Goal: Task Accomplishment & Management: Use online tool/utility

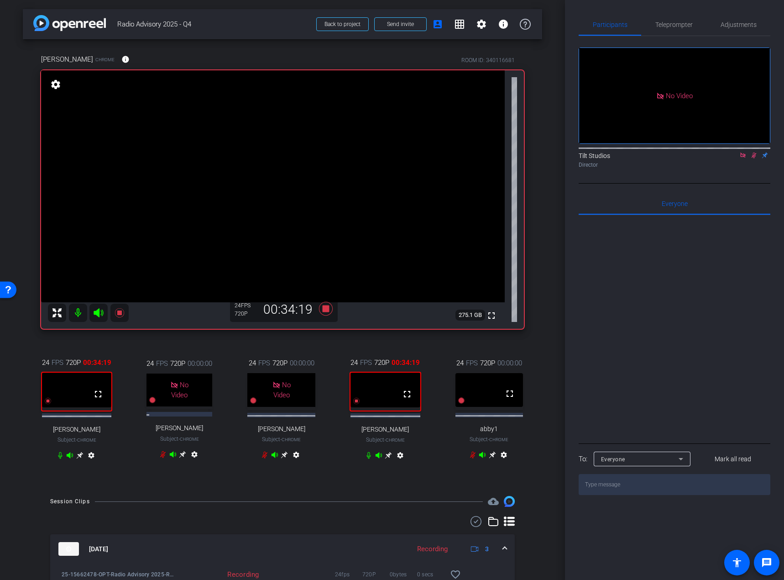
click at [545, 319] on div "arrow_back Radio Advisory 2025 - Q4 Back to project Send invite account_box gri…" at bounding box center [282, 290] width 565 height 580
click at [544, 306] on div "arrow_back Radio Advisory 2025 - Q4 Back to project Send invite account_box gri…" at bounding box center [282, 290] width 565 height 580
click at [321, 309] on icon at bounding box center [326, 309] width 14 height 14
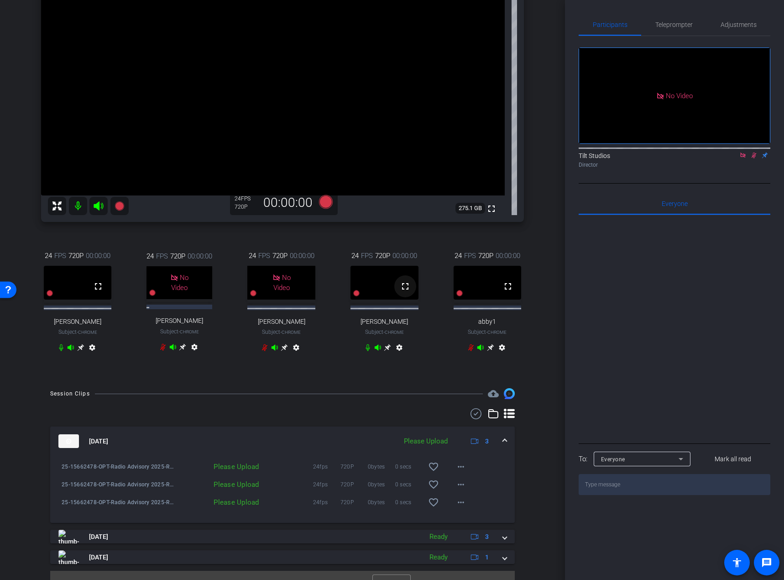
scroll to position [137, 0]
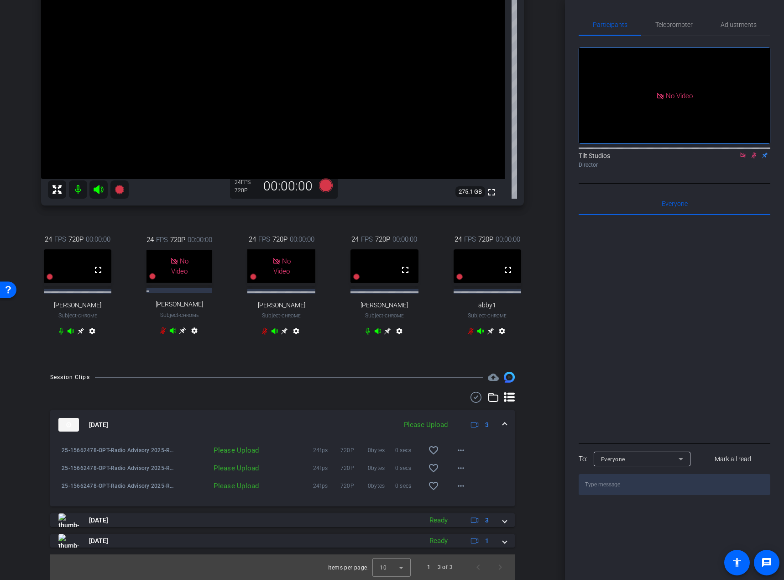
click at [744, 158] on icon at bounding box center [742, 155] width 7 height 6
click at [550, 382] on div "arrow_back Radio Advisory 2025 - Q4 Back to project Send invite account_box gri…" at bounding box center [282, 167] width 565 height 580
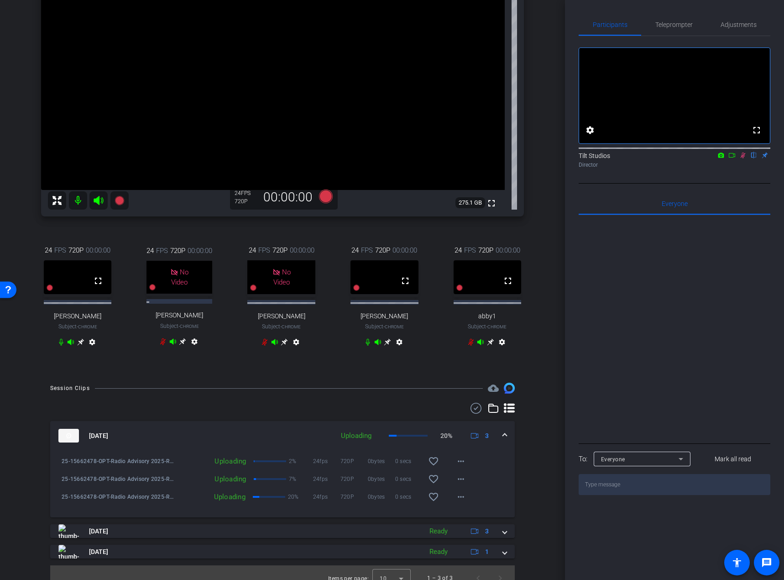
click at [742, 158] on icon at bounding box center [743, 155] width 5 height 6
click at [742, 158] on icon at bounding box center [742, 155] width 7 height 6
click at [528, 221] on div "Rae Chrome info ROOM ID: 340116681 fullscreen settings 275.1 GB 24 FPS 720P 00:…" at bounding box center [282, 150] width 519 height 446
click at [742, 158] on icon at bounding box center [742, 155] width 7 height 6
click at [556, 231] on div "arrow_back Radio Advisory 2025 - Q4 Back to project Send invite account_box gri…" at bounding box center [282, 178] width 565 height 580
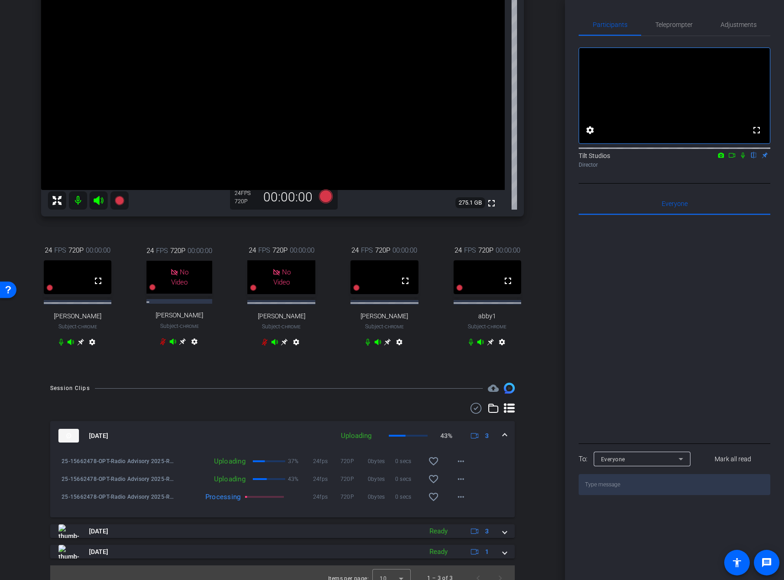
click at [745, 158] on icon at bounding box center [742, 155] width 7 height 6
click at [742, 158] on icon at bounding box center [742, 155] width 7 height 6
click at [737, 172] on div "Tilt Studios flip Director" at bounding box center [675, 158] width 192 height 28
click at [543, 242] on div "arrow_back Radio Advisory 2025 - Q4 Back to project Send invite account_box gri…" at bounding box center [282, 178] width 565 height 580
click at [120, 203] on icon at bounding box center [119, 200] width 9 height 9
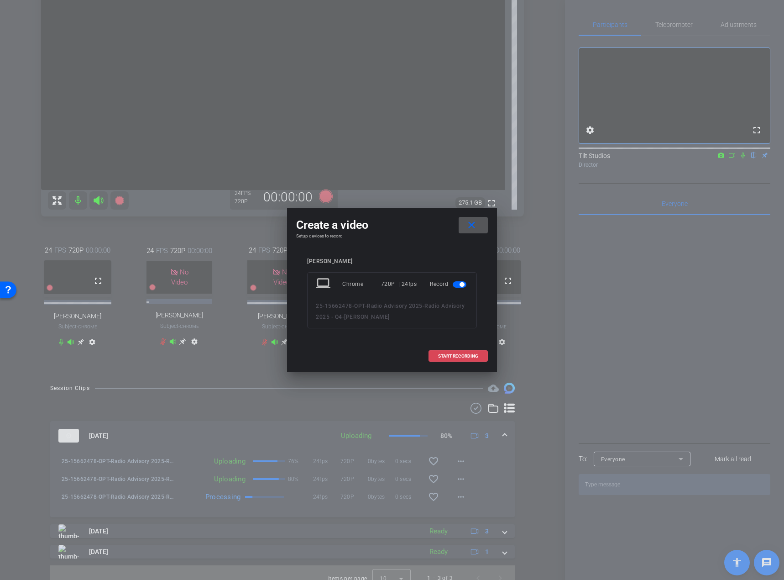
click at [456, 354] on span "START RECORDING" at bounding box center [458, 356] width 40 height 5
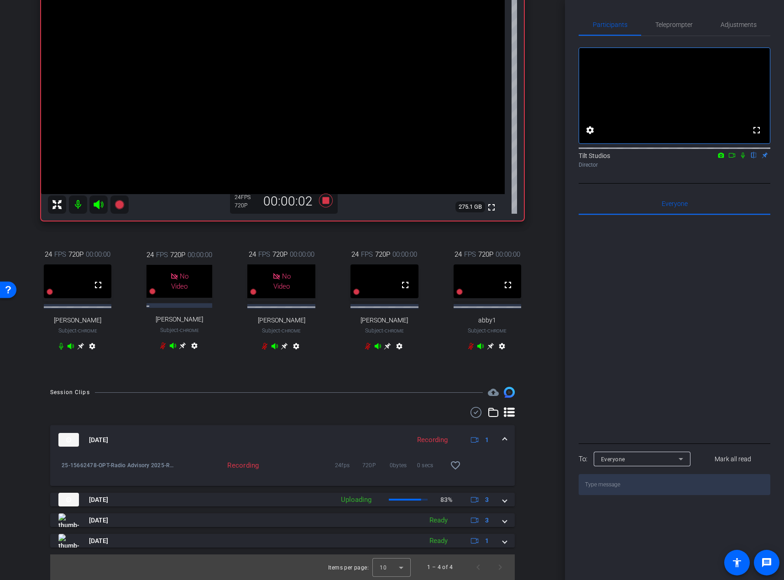
click at [741, 158] on icon at bounding box center [742, 155] width 7 height 6
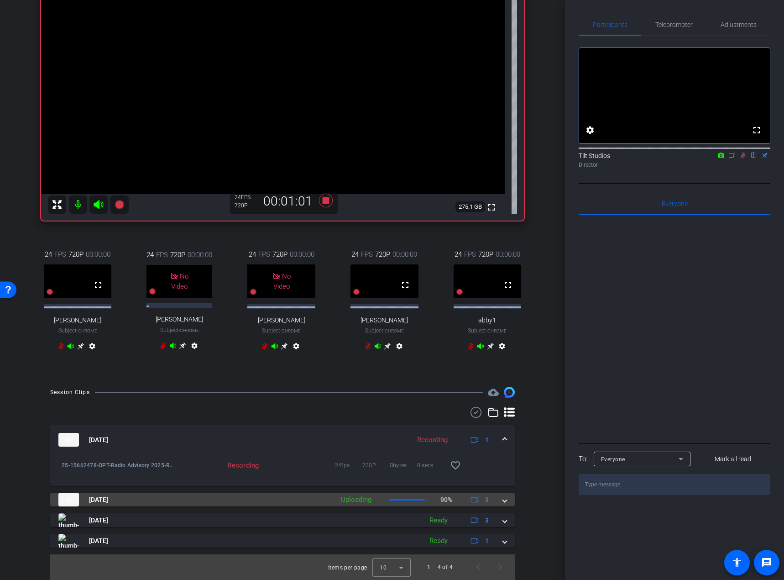
click at [498, 506] on div "[DATE] Uploading 90% 3" at bounding box center [280, 499] width 444 height 14
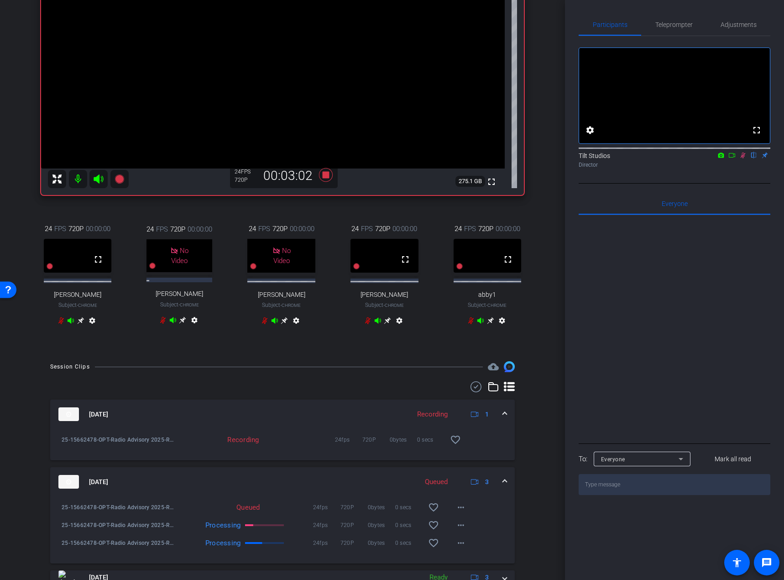
scroll to position [158, 0]
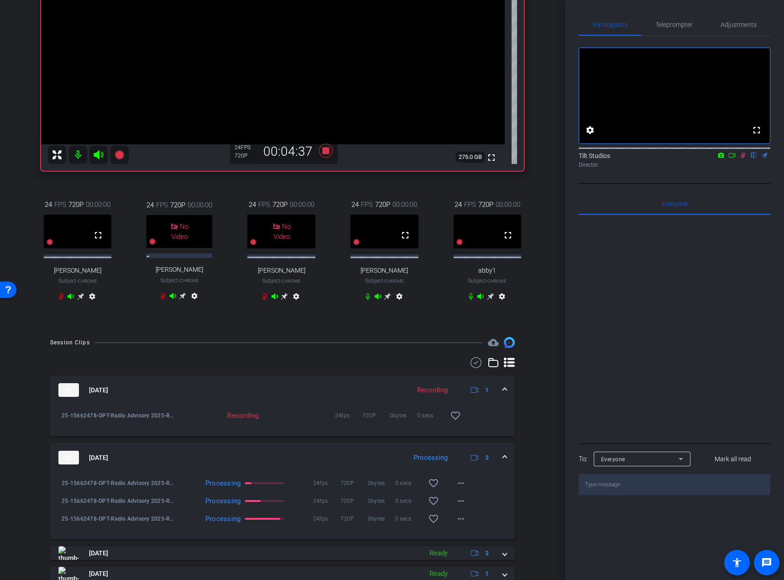
click at [436, 193] on div "24 FPS 720P 00:00:00 fullscreen [PERSON_NAME] Subject - Chrome settings 24 FPS …" at bounding box center [282, 251] width 483 height 134
click at [323, 153] on icon at bounding box center [326, 151] width 14 height 14
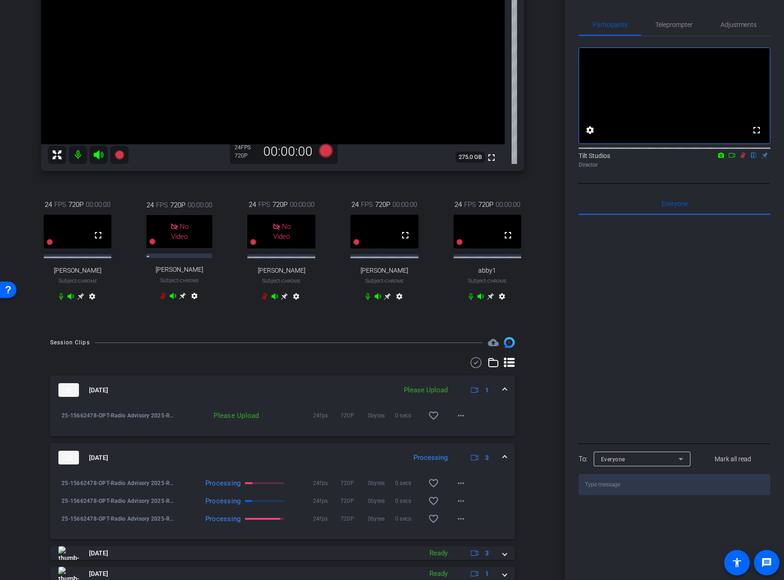
click at [543, 199] on div "arrow_back Radio Advisory 2025 - Q4 Back to project Send invite account_box gri…" at bounding box center [282, 132] width 565 height 580
click at [499, 415] on div "25-15662478-OPT-Radio Advisory 2025-Radio Advisory 2025 - Q4-Rae-2025-10-14-10-…" at bounding box center [282, 409] width 451 height 11
click at [742, 158] on icon at bounding box center [743, 155] width 5 height 6
click at [469, 319] on div "24 FPS 720P 00:00:00 fullscreen [PERSON_NAME] Subject - Chrome settings 24 FPS …" at bounding box center [282, 251] width 483 height 134
click at [742, 183] on div "fullscreen settings Tilt Studios flip Director" at bounding box center [675, 109] width 192 height 147
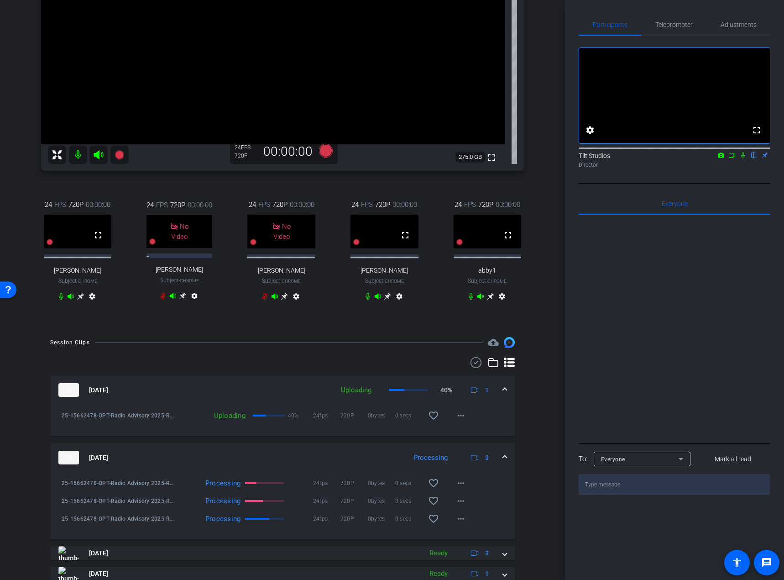
click at [742, 172] on div "Tilt Studios flip Director" at bounding box center [675, 158] width 192 height 28
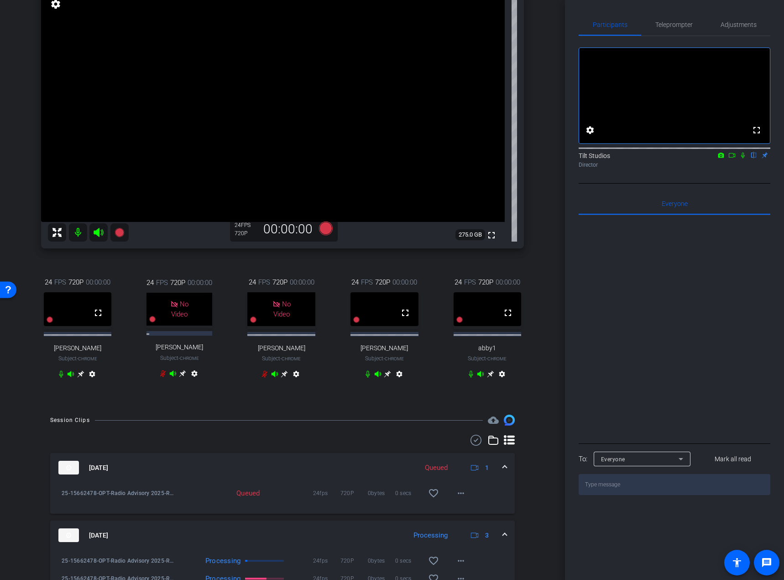
scroll to position [67, 0]
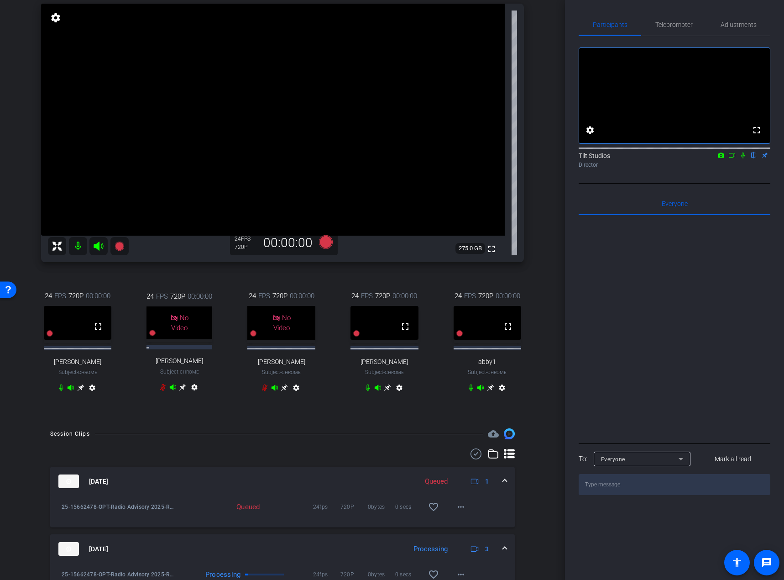
click at [536, 280] on div "Rae Chrome info ROOM ID: 340116681 fullscreen settings 275.0 GB 24 FPS 720P 00:…" at bounding box center [282, 196] width 519 height 446
click at [744, 169] on div "Director" at bounding box center [675, 165] width 192 height 8
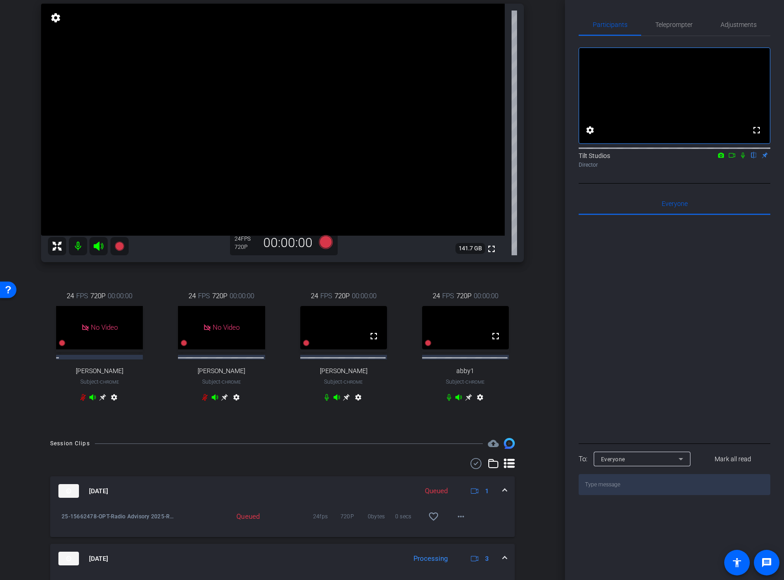
click at [743, 183] on div "fullscreen settings Tilt Studios flip Director" at bounding box center [675, 109] width 192 height 147
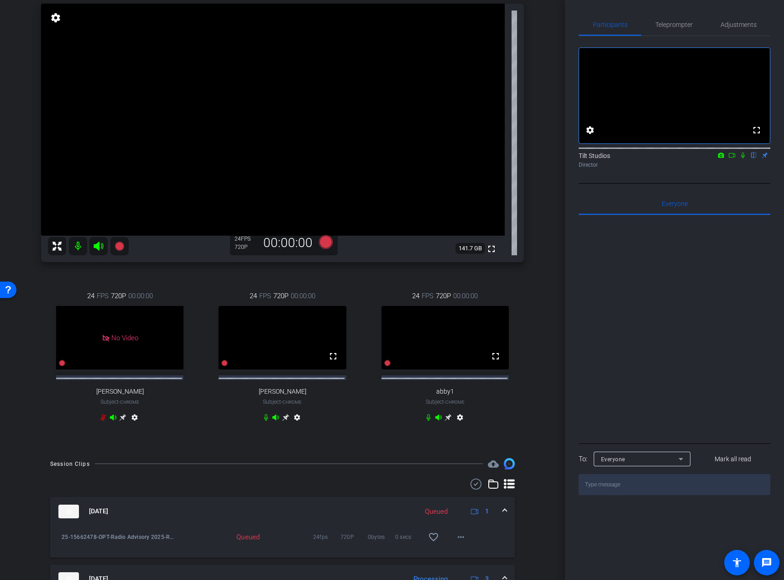
click at [743, 158] on icon at bounding box center [742, 155] width 7 height 6
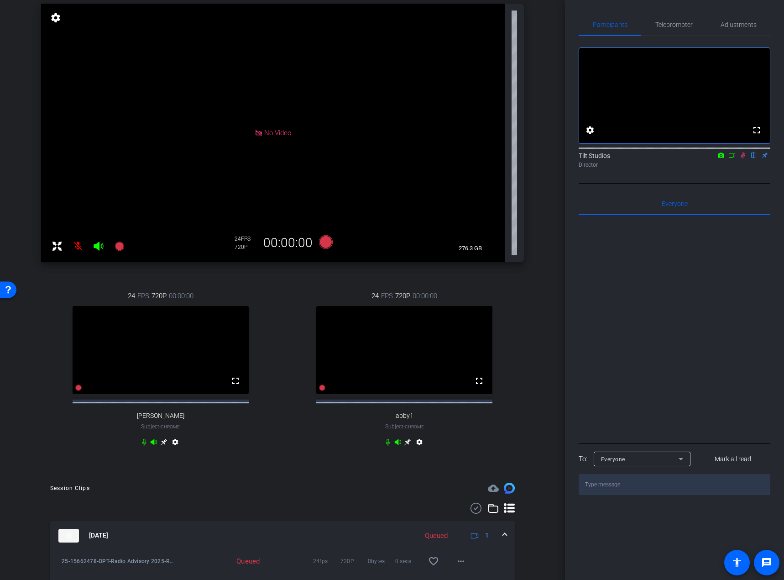
click at [732, 158] on icon at bounding box center [731, 155] width 7 height 6
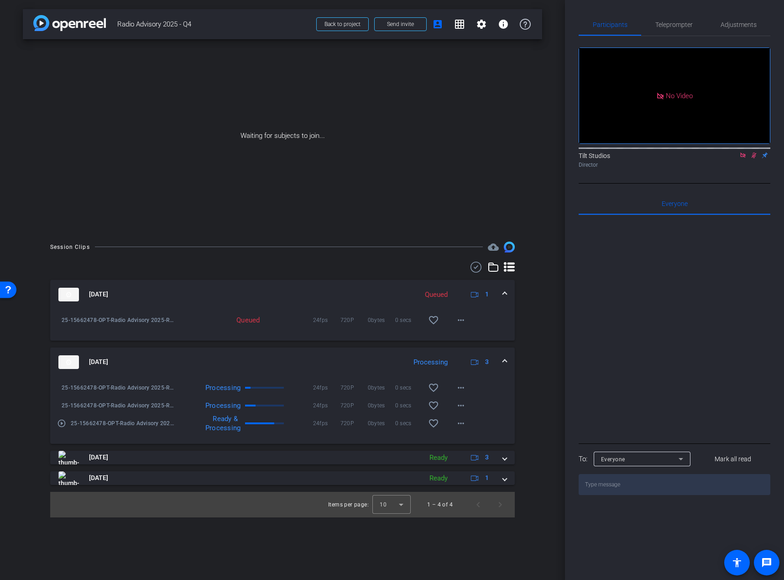
scroll to position [0, 0]
click at [541, 317] on div "Session Clips cloud_upload [DATE] Queued 1 25-15662478-OPT-Radio Advisory 2025-…" at bounding box center [282, 379] width 519 height 276
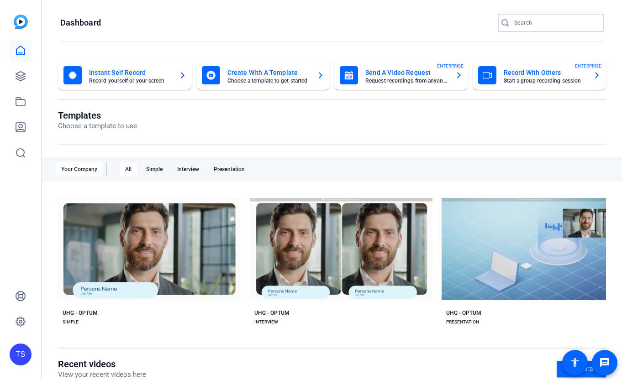
click at [517, 22] on input "Search" at bounding box center [555, 22] width 82 height 11
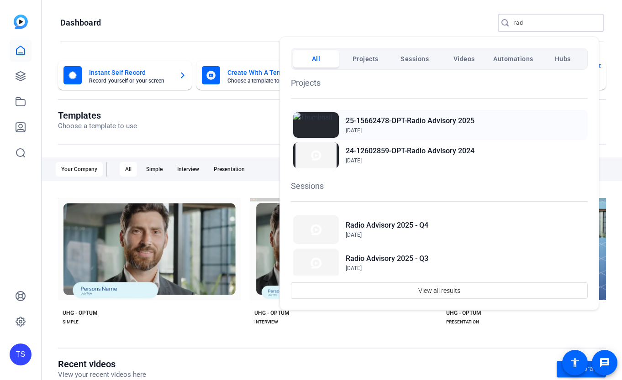
type input "rad"
click at [371, 125] on h2 "25-15662478-OPT-Radio Advisory 2025" at bounding box center [409, 120] width 129 height 11
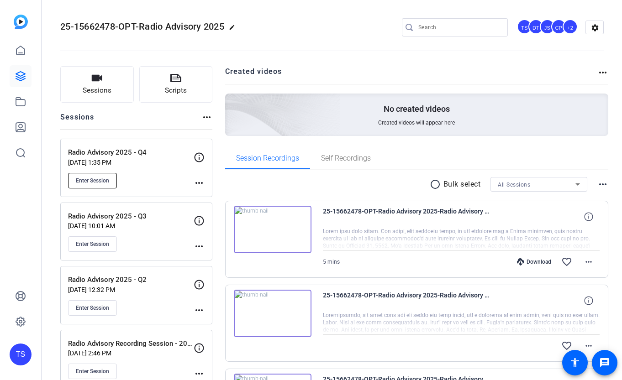
click at [99, 179] on span "Enter Session" at bounding box center [92, 180] width 33 height 7
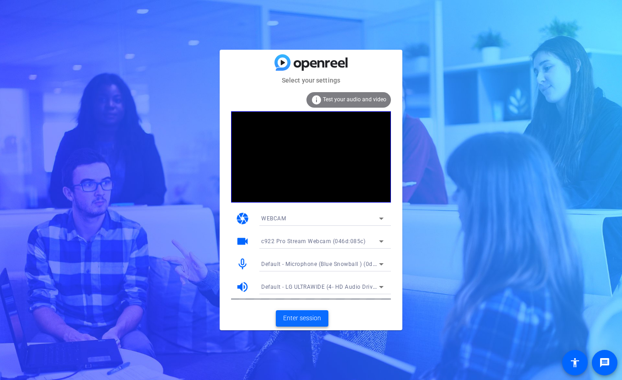
click at [296, 319] on span "Enter session" at bounding box center [302, 319] width 38 height 10
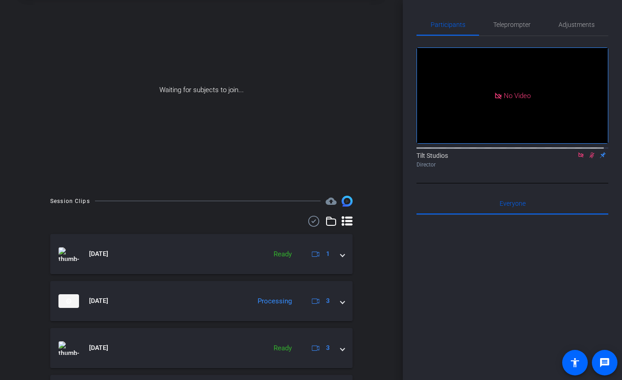
scroll to position [91, 0]
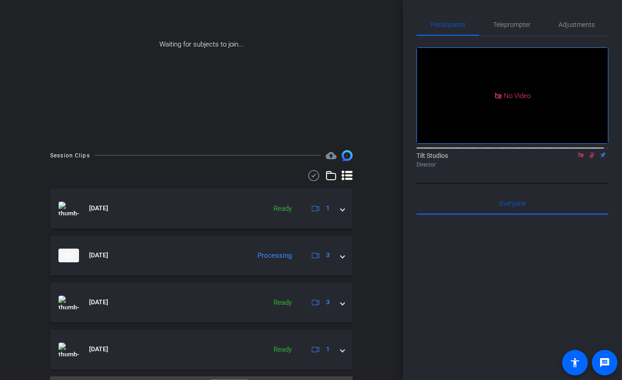
drag, startPoint x: 335, startPoint y: 253, endPoint x: 362, endPoint y: 276, distance: 35.3
click at [362, 276] on div "Session Clips cloud_upload Oct 14, 2025 Ready 1 Oct 14, 2025 Processing 3 Oct 1…" at bounding box center [201, 276] width 357 height 252
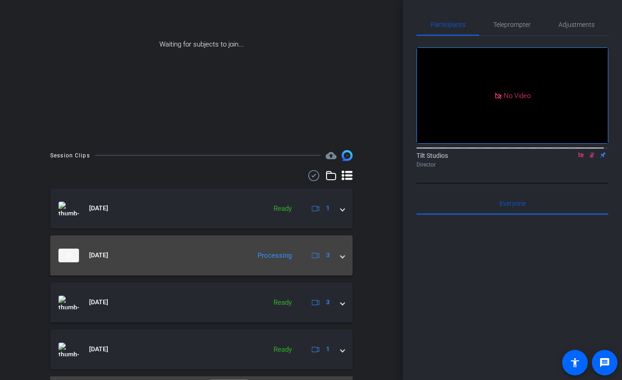
click at [340, 256] on span at bounding box center [342, 256] width 4 height 10
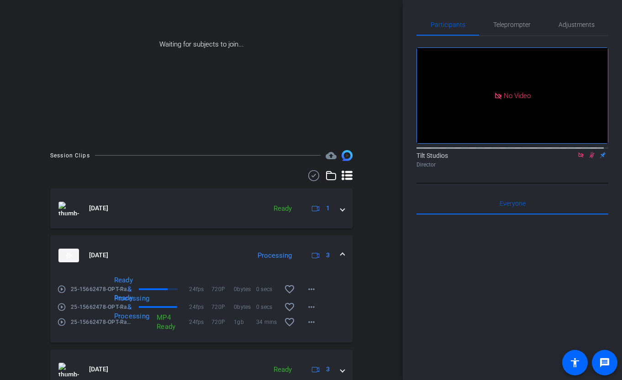
scroll to position [137, 0]
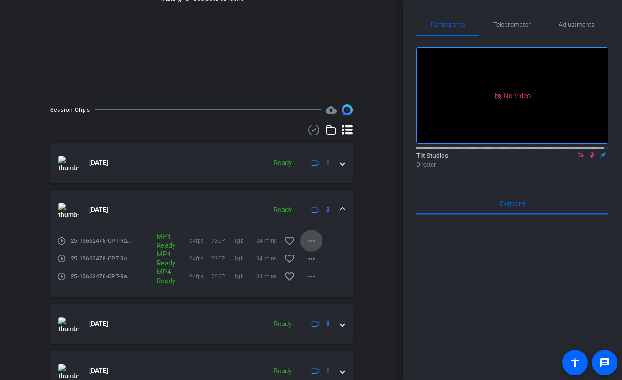
click at [311, 244] on mat-icon "more_horiz" at bounding box center [311, 240] width 11 height 11
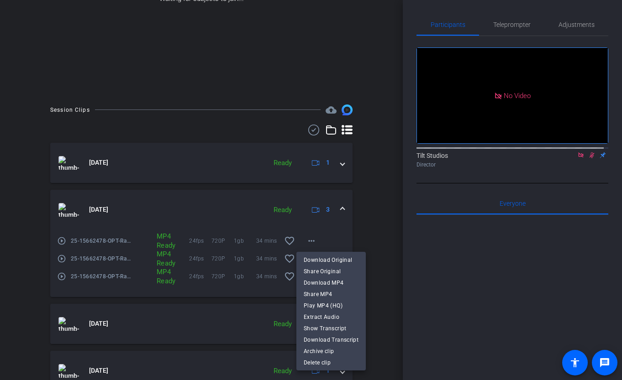
click at [311, 241] on div at bounding box center [311, 190] width 622 height 380
